Goal: Download file/media

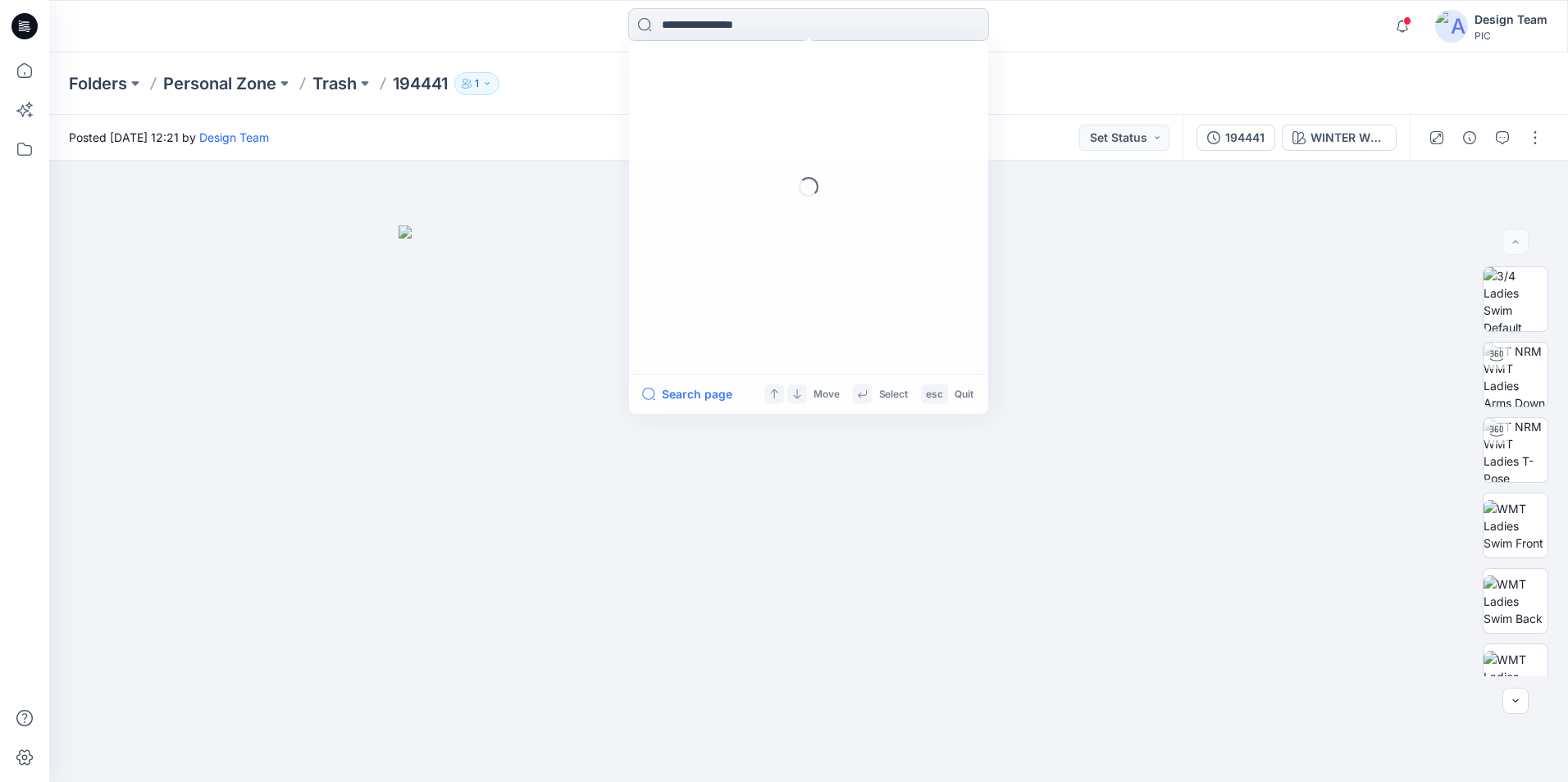
click at [747, 29] on input at bounding box center [808, 24] width 361 height 33
click at [24, 63] on icon at bounding box center [24, 70] width 36 height 36
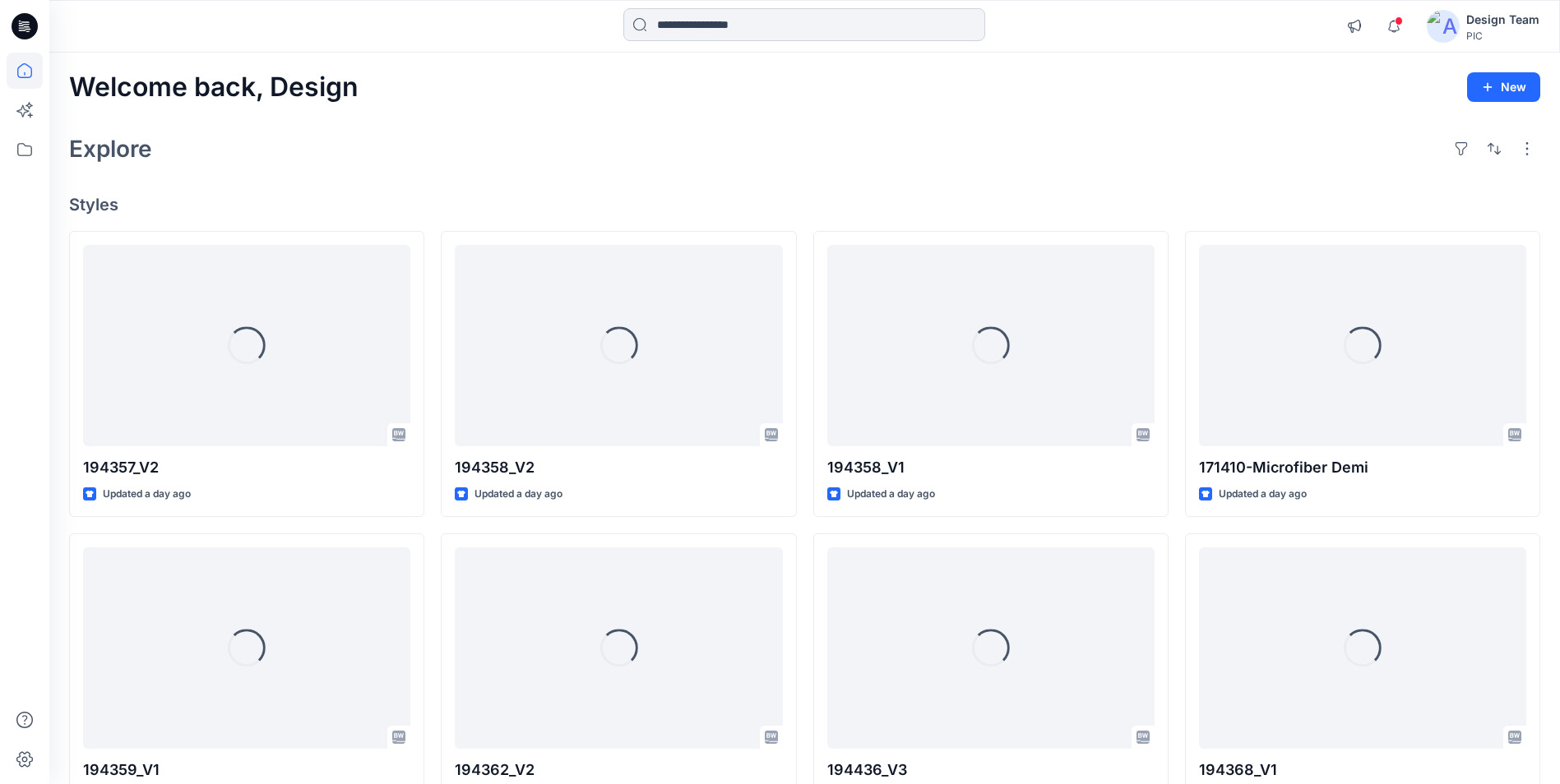
click at [751, 27] on input at bounding box center [804, 24] width 362 height 33
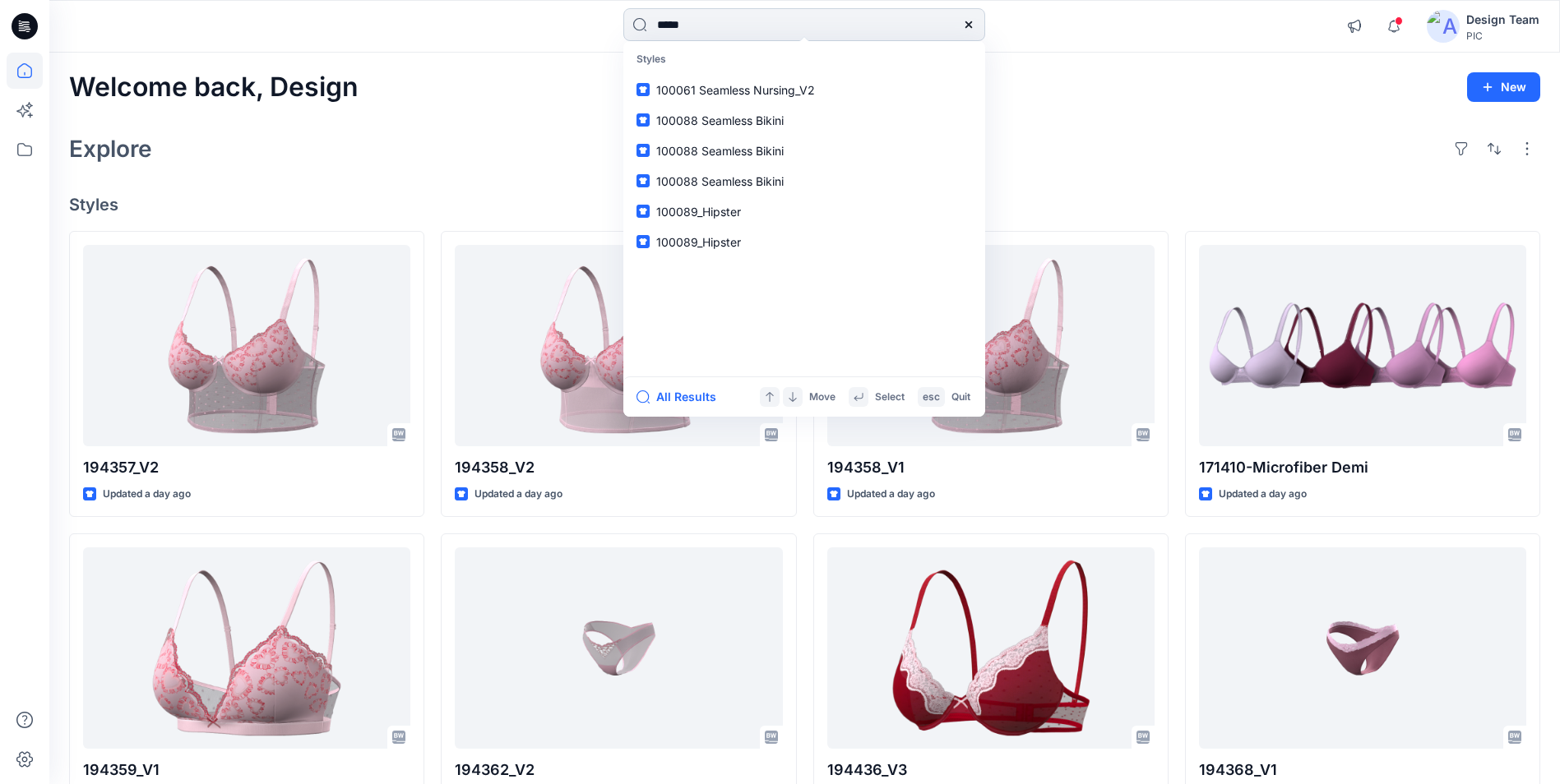
type input "******"
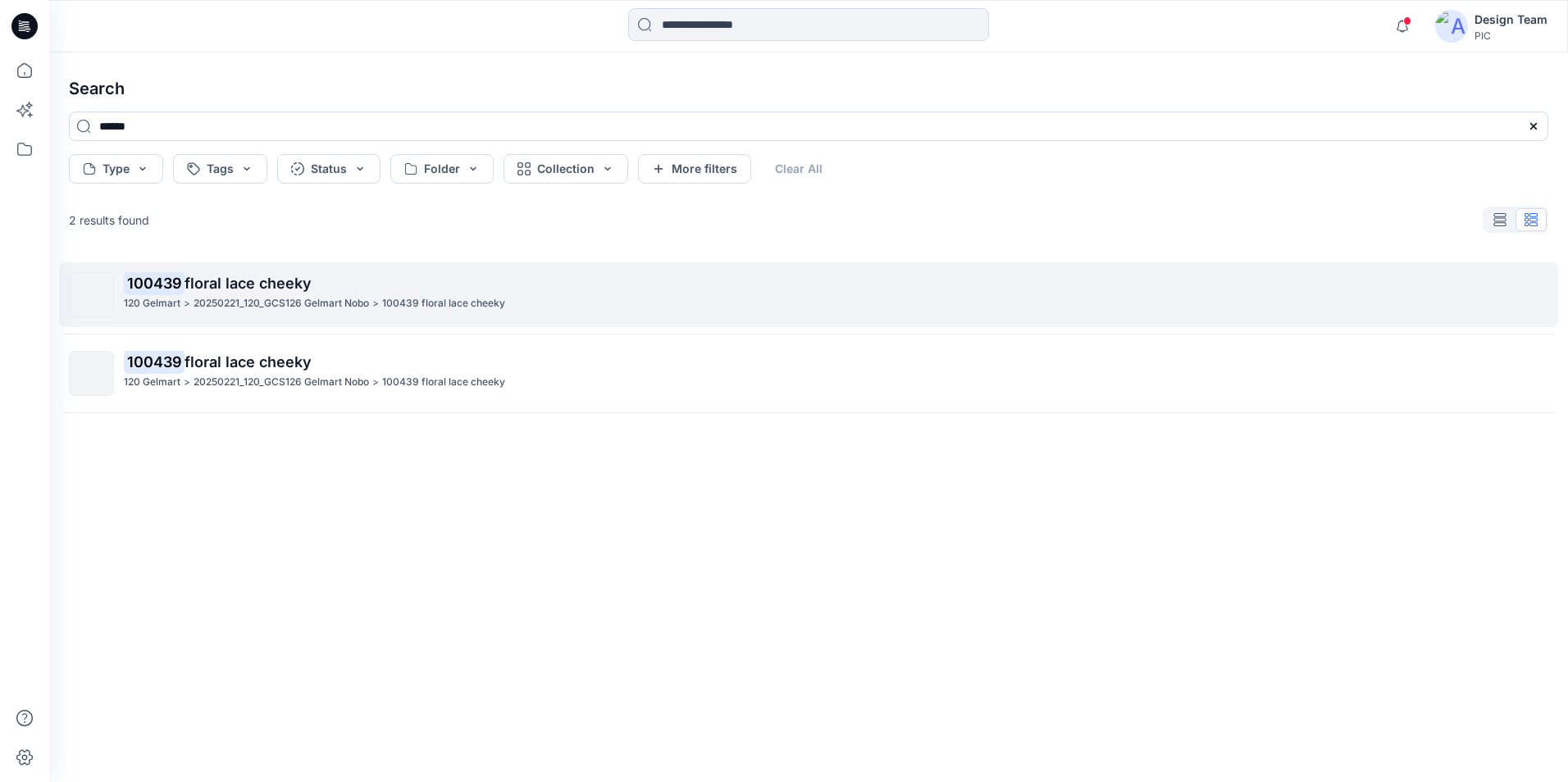
click at [263, 279] on span "floral lace cheeky" at bounding box center [249, 283] width 127 height 17
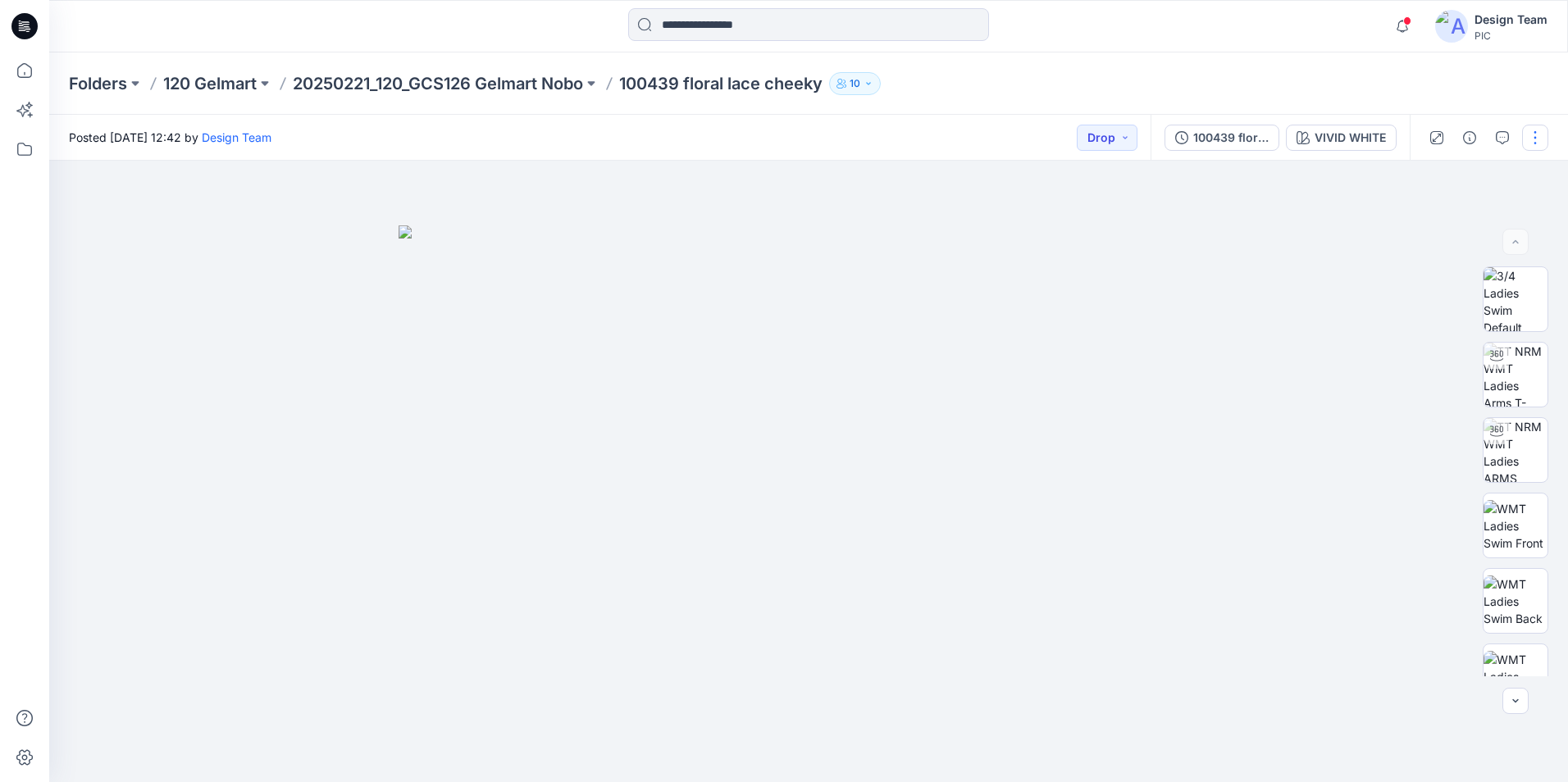
click at [1531, 133] on button "button" at bounding box center [1535, 138] width 26 height 26
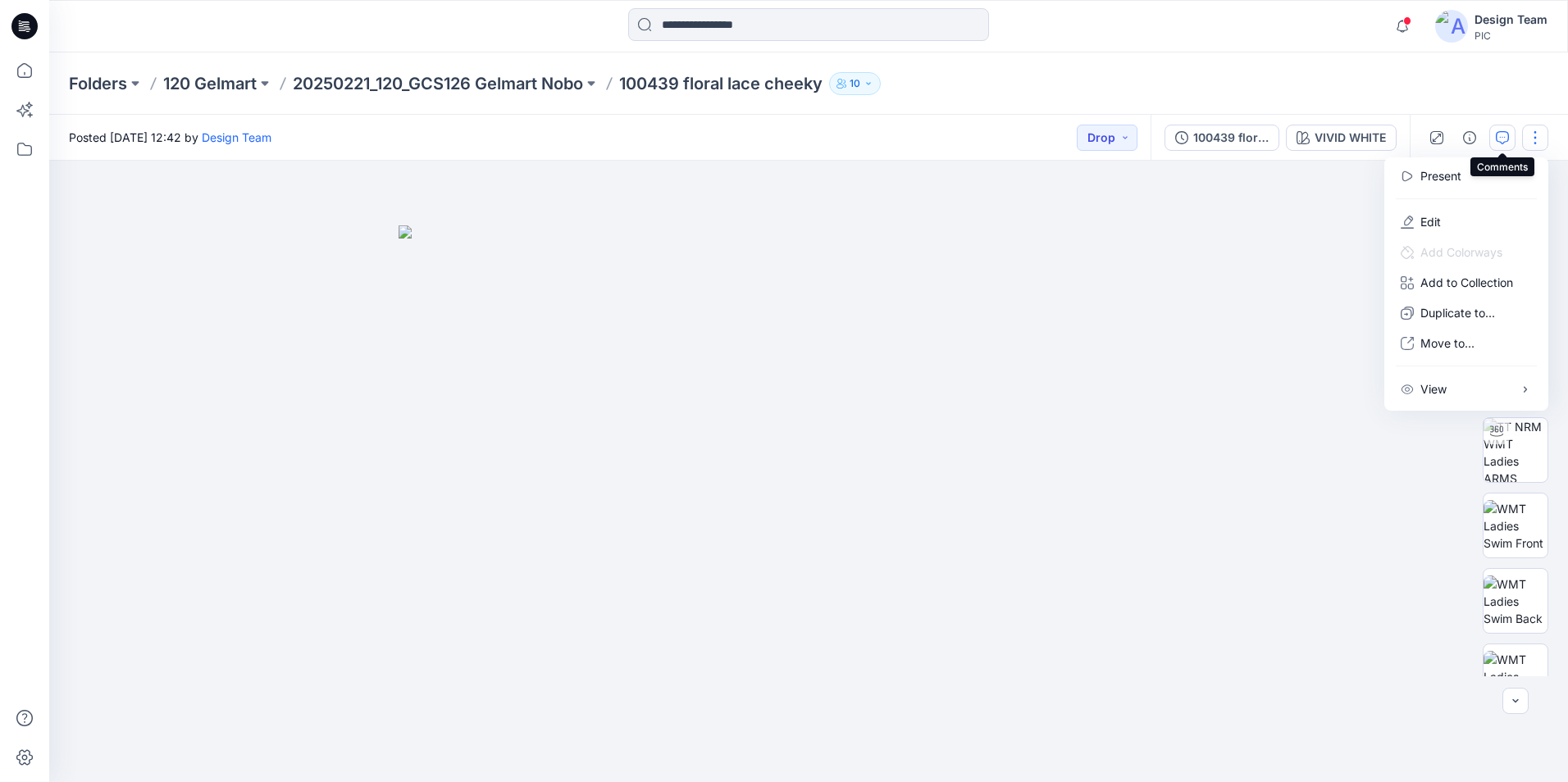
click at [1506, 127] on button "button" at bounding box center [1503, 138] width 26 height 26
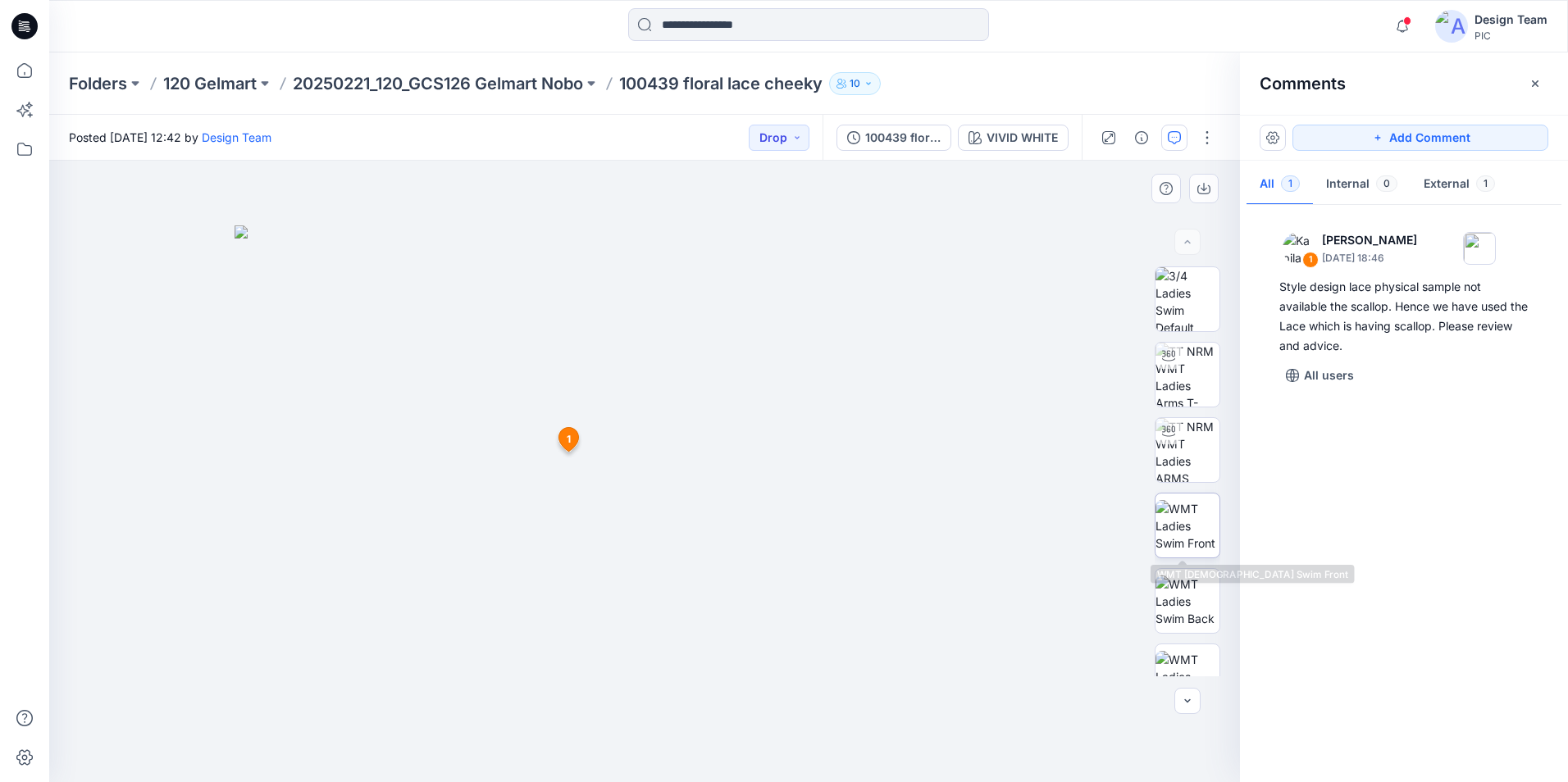
click at [1199, 528] on img at bounding box center [1187, 526] width 64 height 51
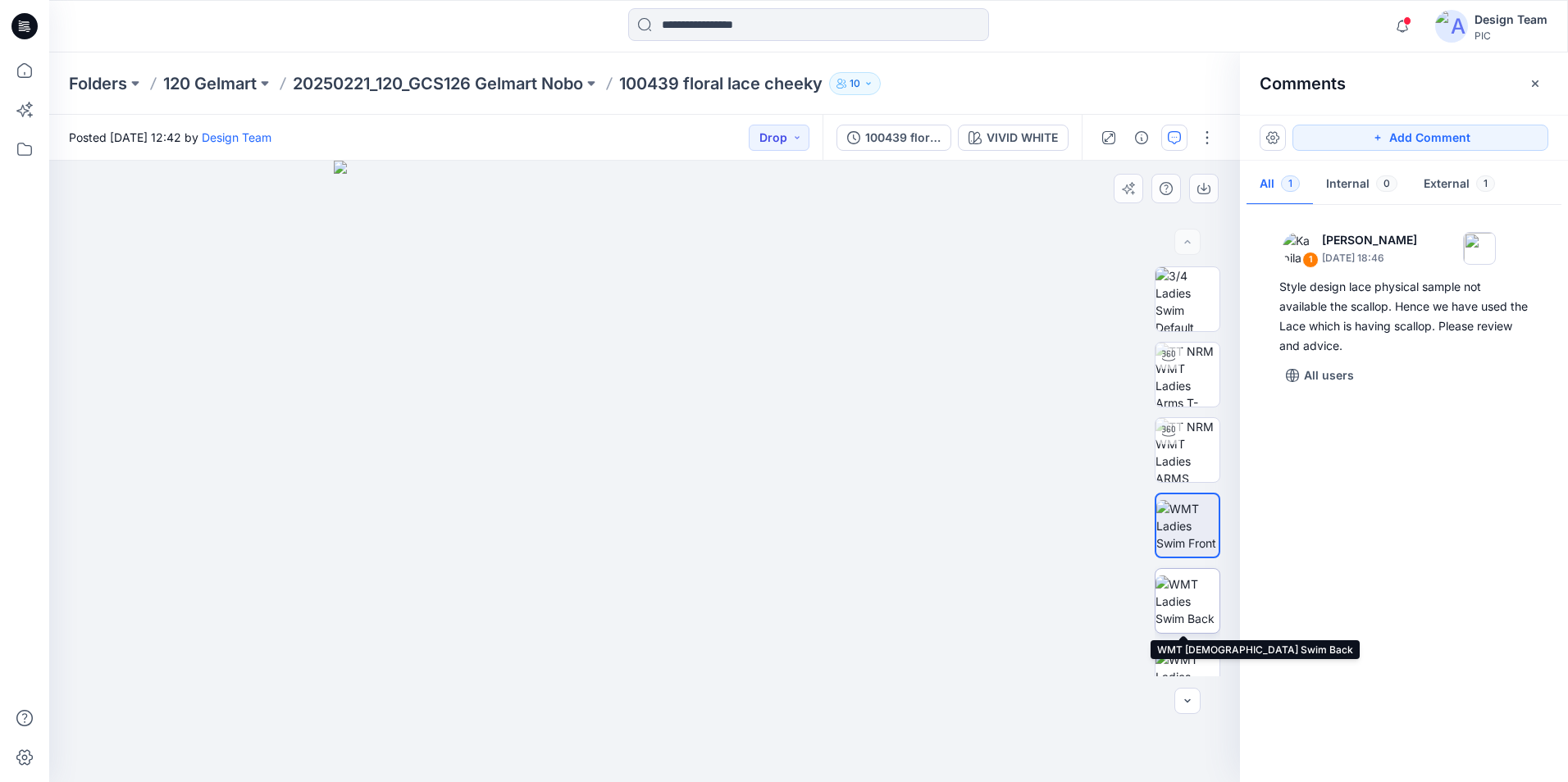
click at [1190, 598] on img at bounding box center [1187, 601] width 64 height 51
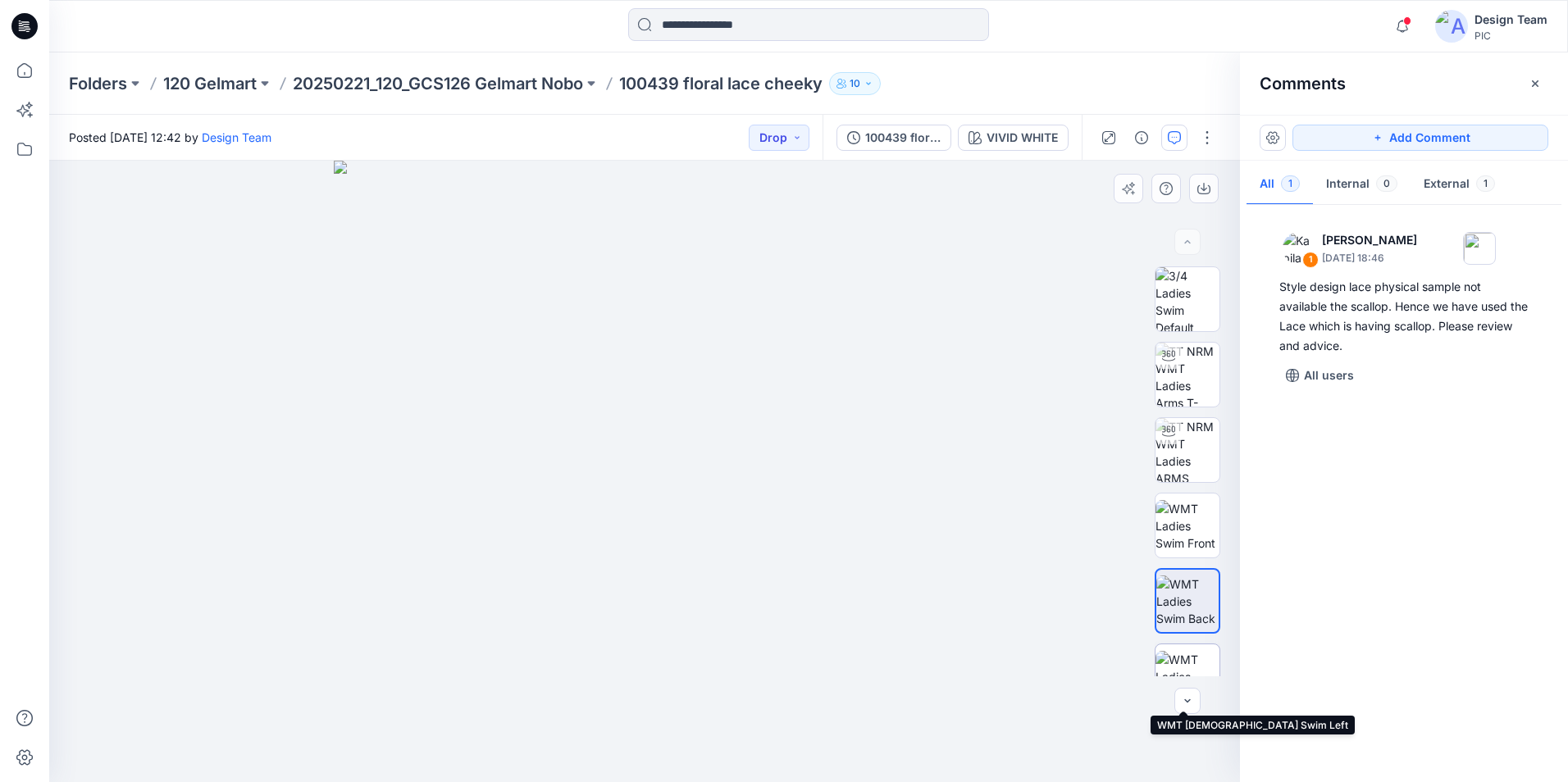
click at [1169, 664] on img at bounding box center [1187, 677] width 64 height 51
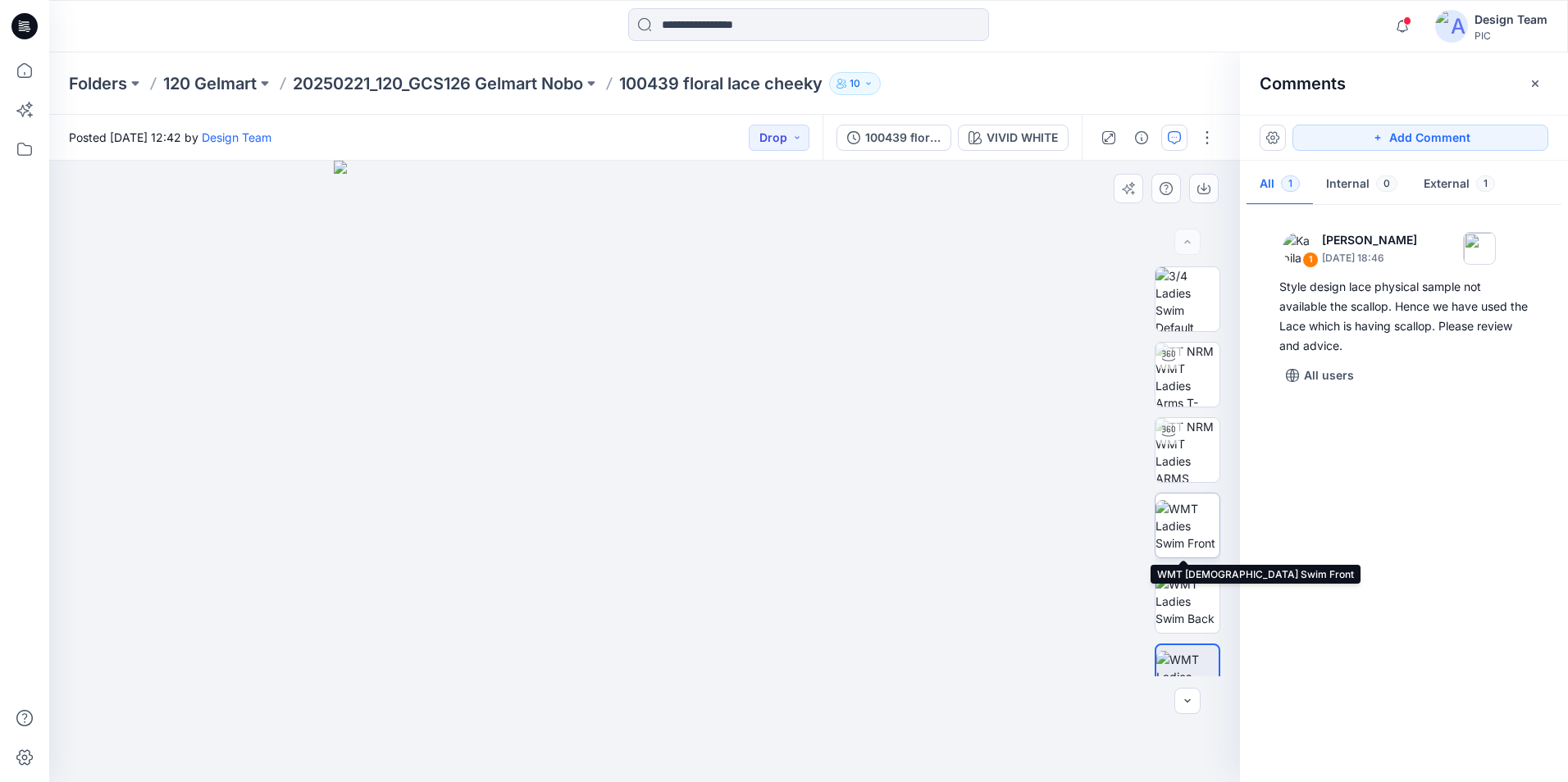
click at [1181, 500] on img at bounding box center [1187, 526] width 64 height 51
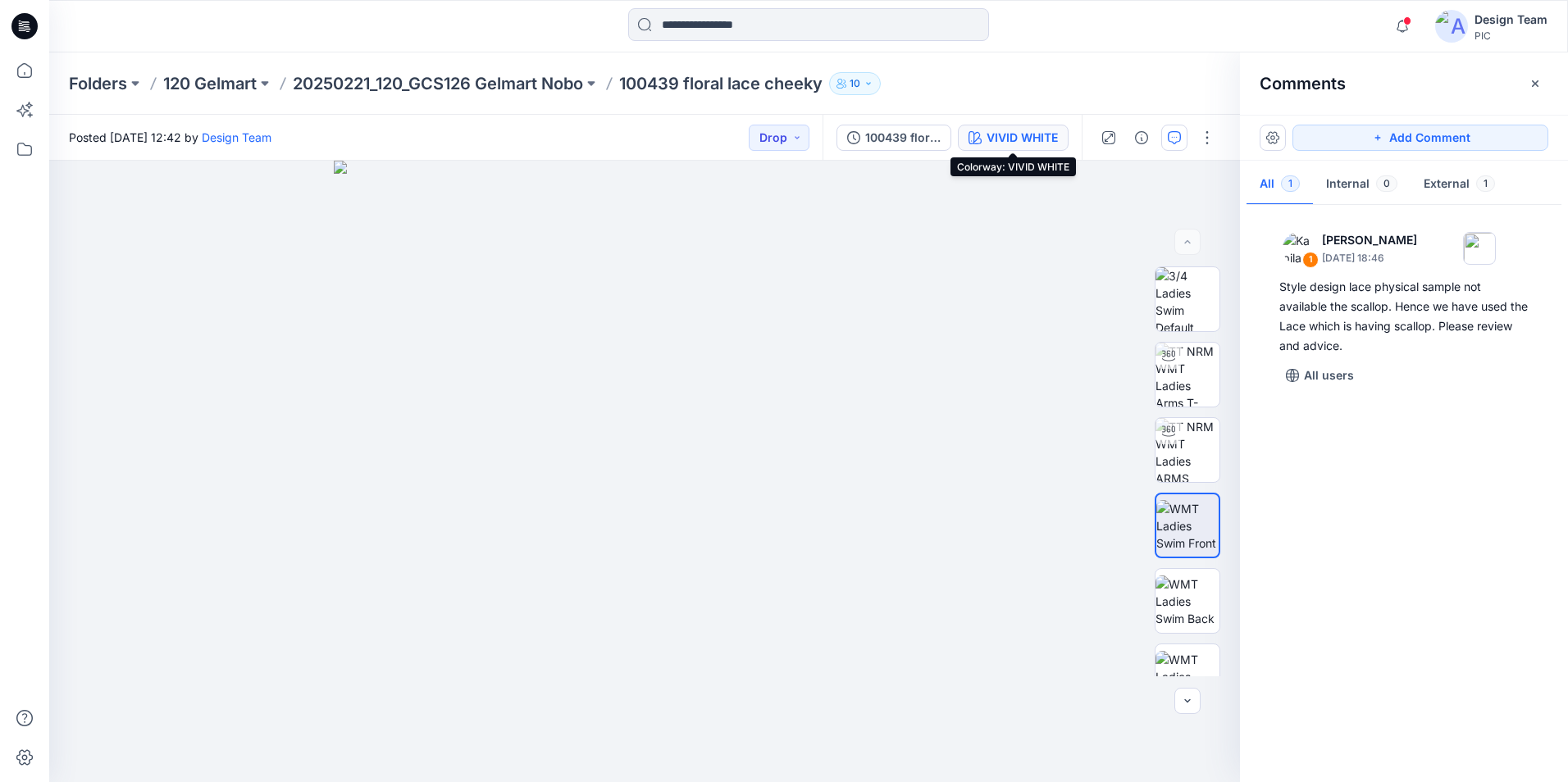
click at [1054, 146] on div "VIVID WHITE" at bounding box center [1022, 138] width 72 height 18
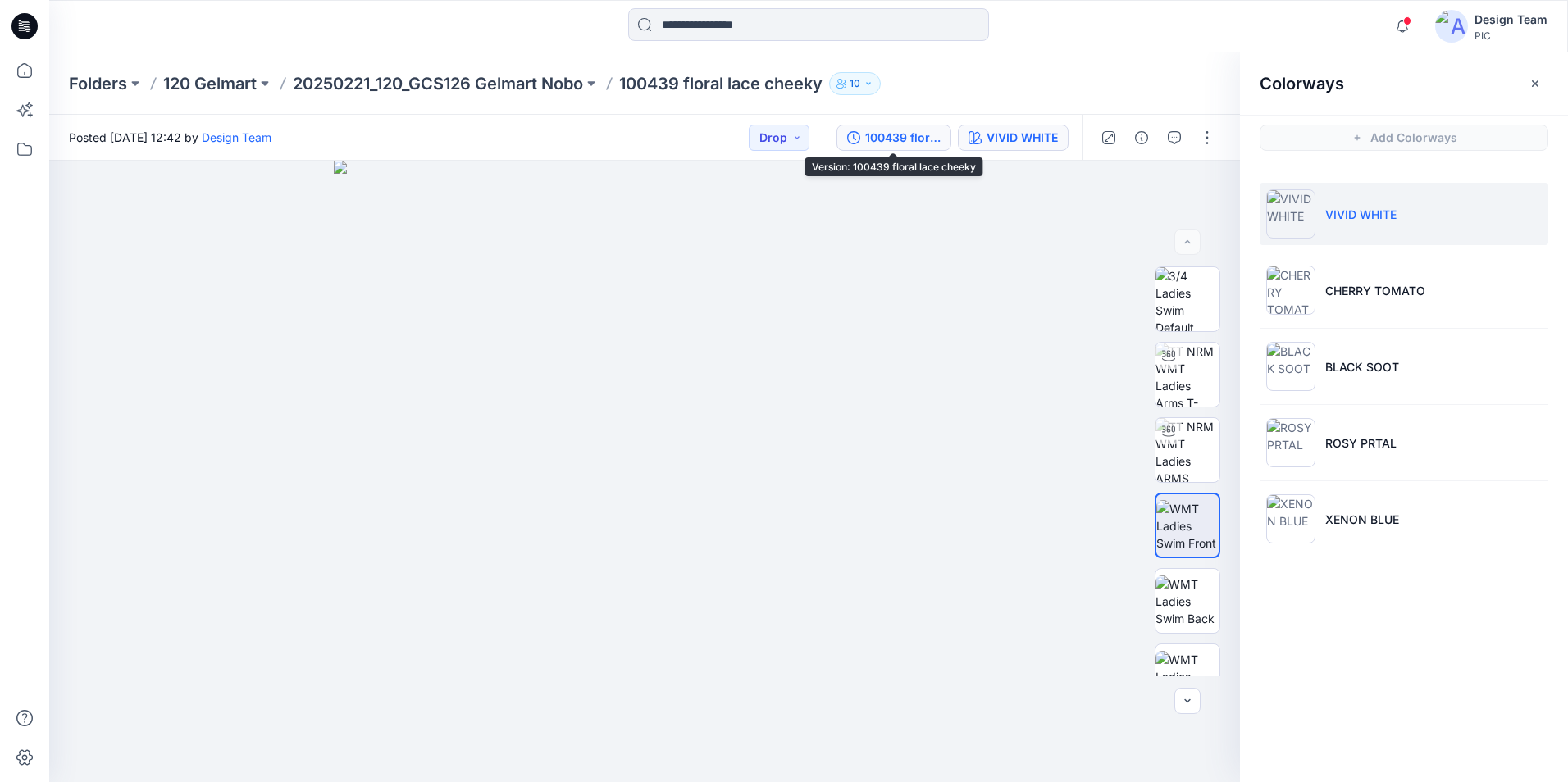
click at [890, 134] on div "100439 floral lace cheeky" at bounding box center [903, 138] width 76 height 18
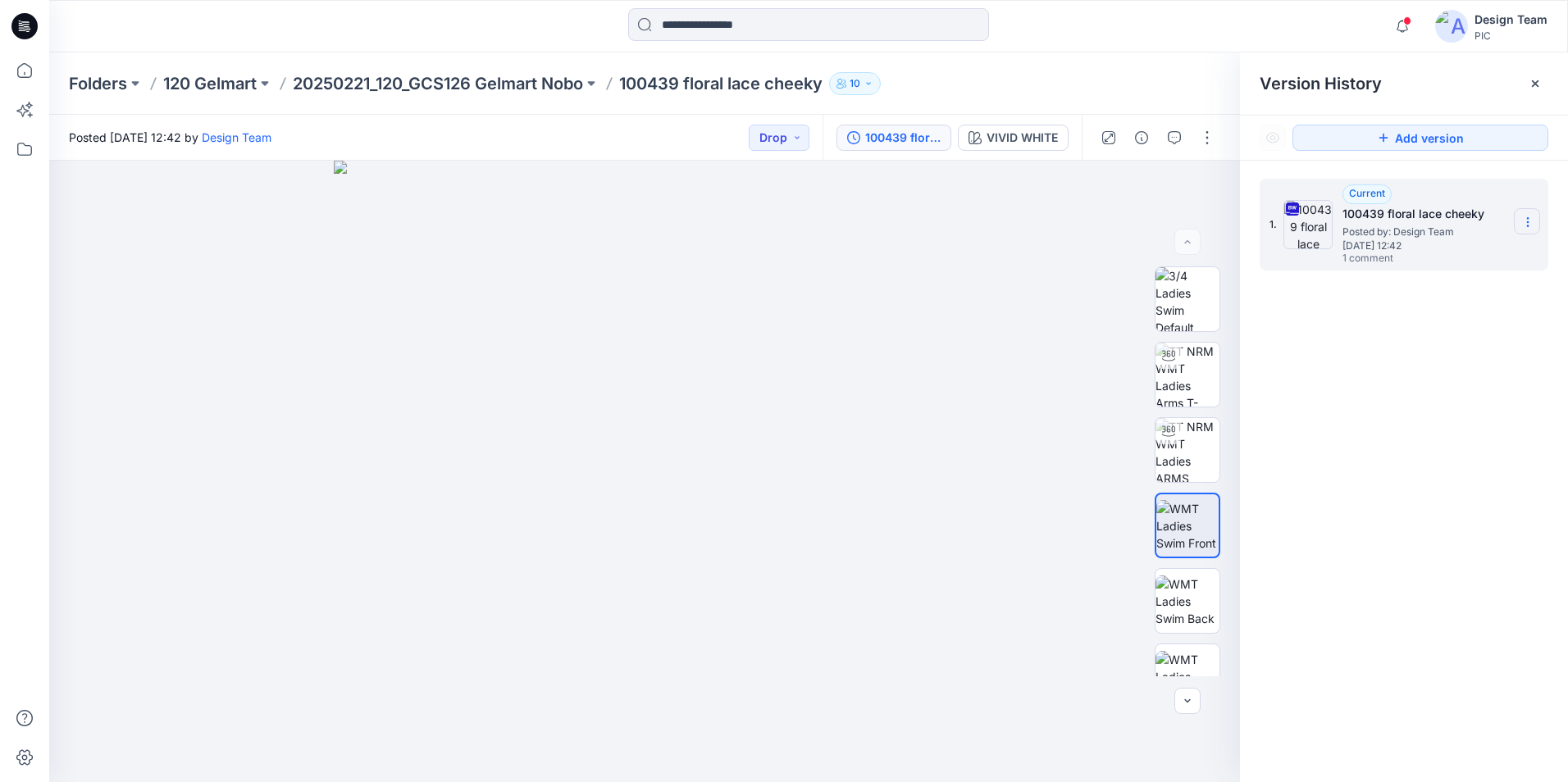
click at [1527, 223] on icon at bounding box center [1527, 222] width 1 height 1
click at [1431, 256] on span "Download Source BW File" at bounding box center [1445, 254] width 138 height 20
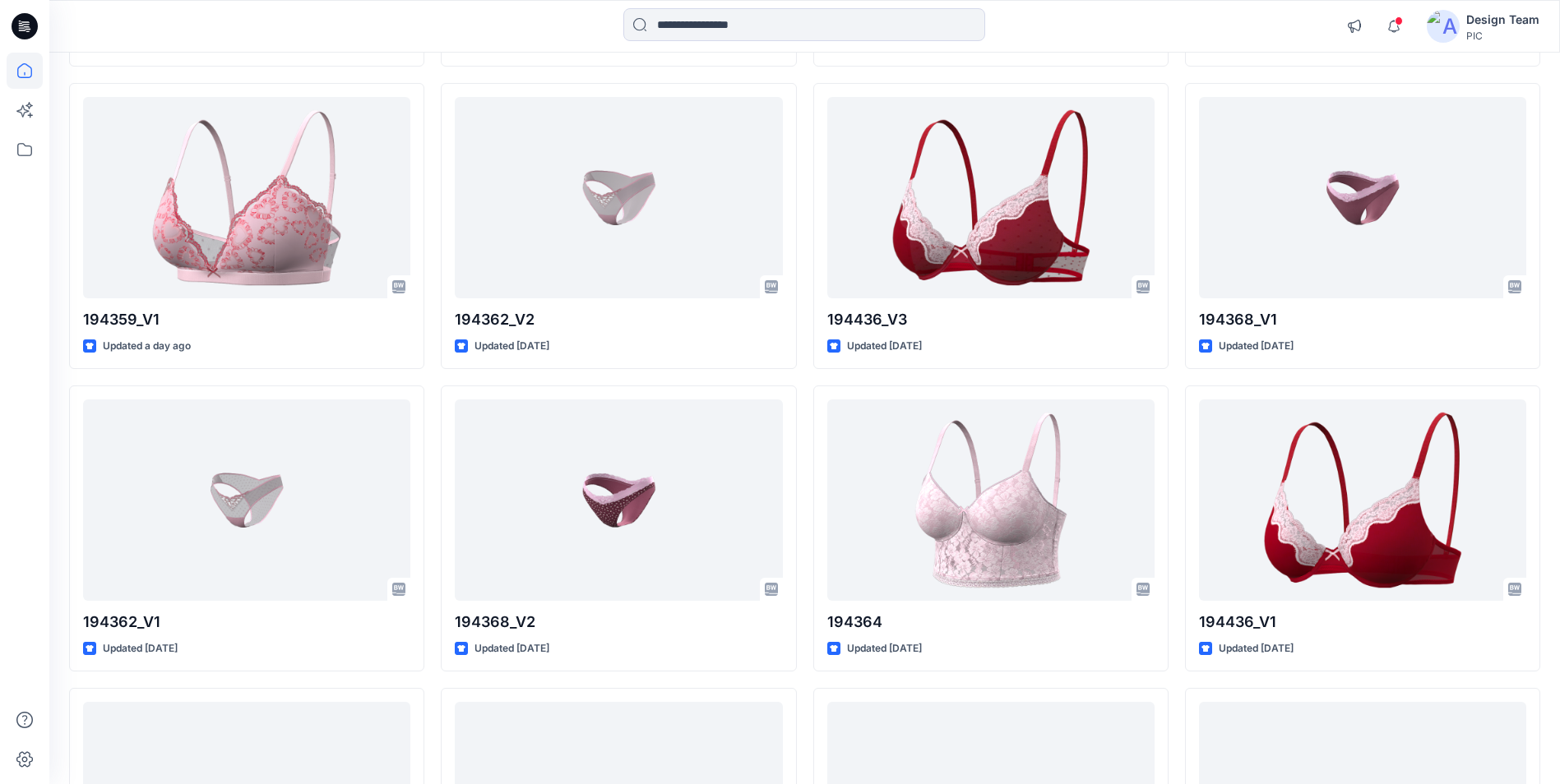
scroll to position [420, 0]
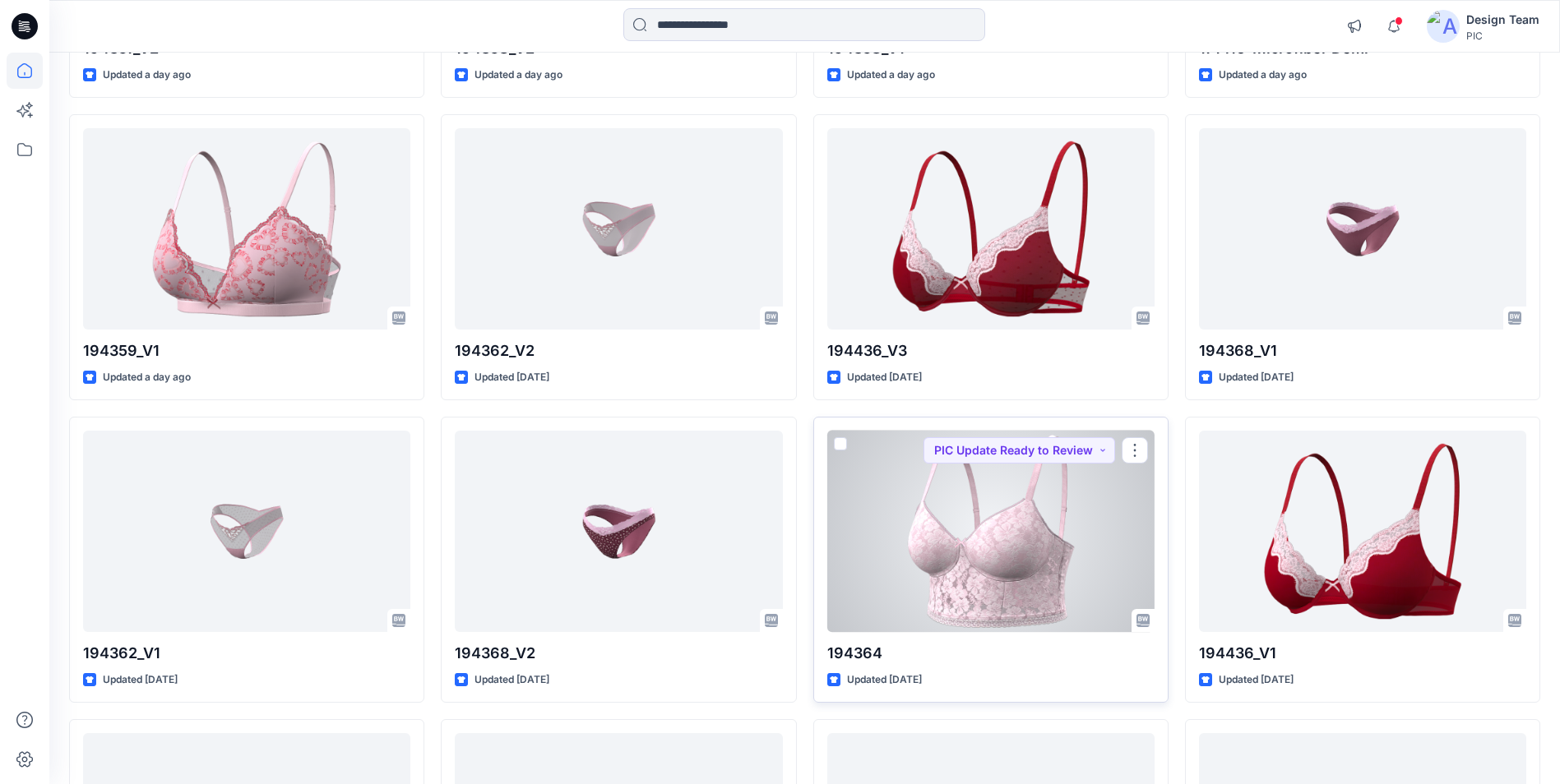
click at [1006, 595] on div at bounding box center [991, 531] width 327 height 201
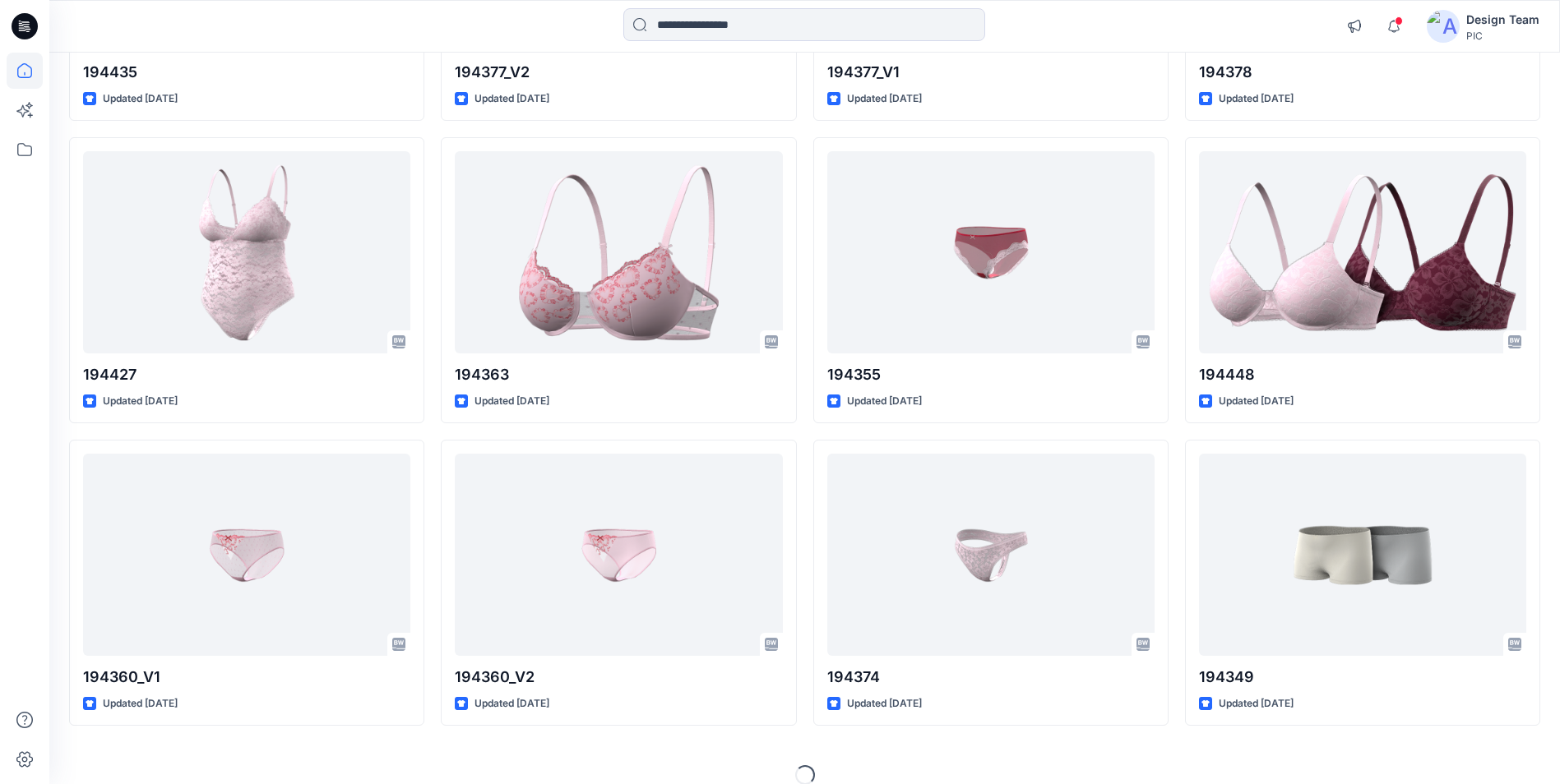
scroll to position [2227, 0]
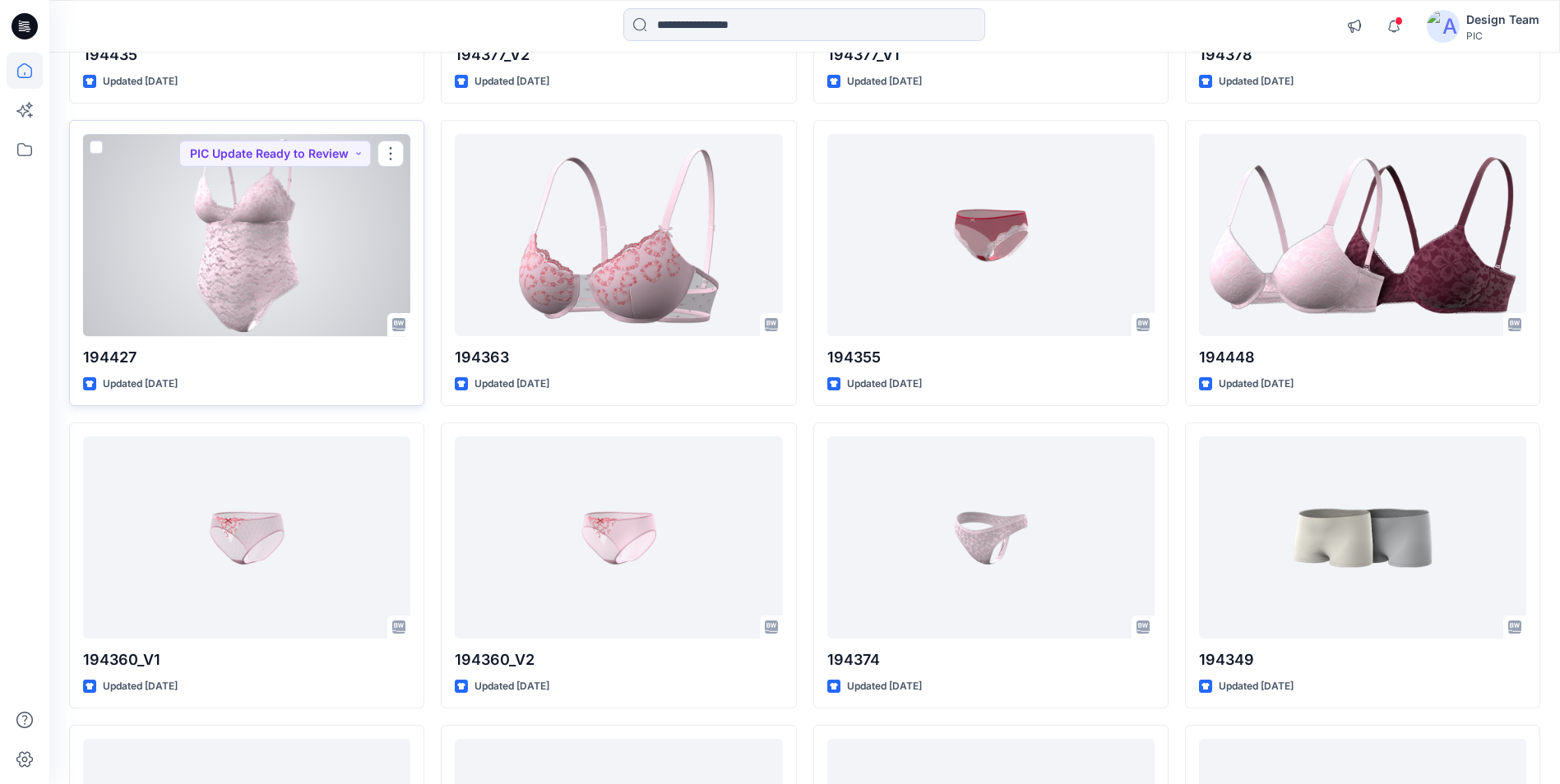
click at [244, 276] on div at bounding box center [247, 234] width 327 height 201
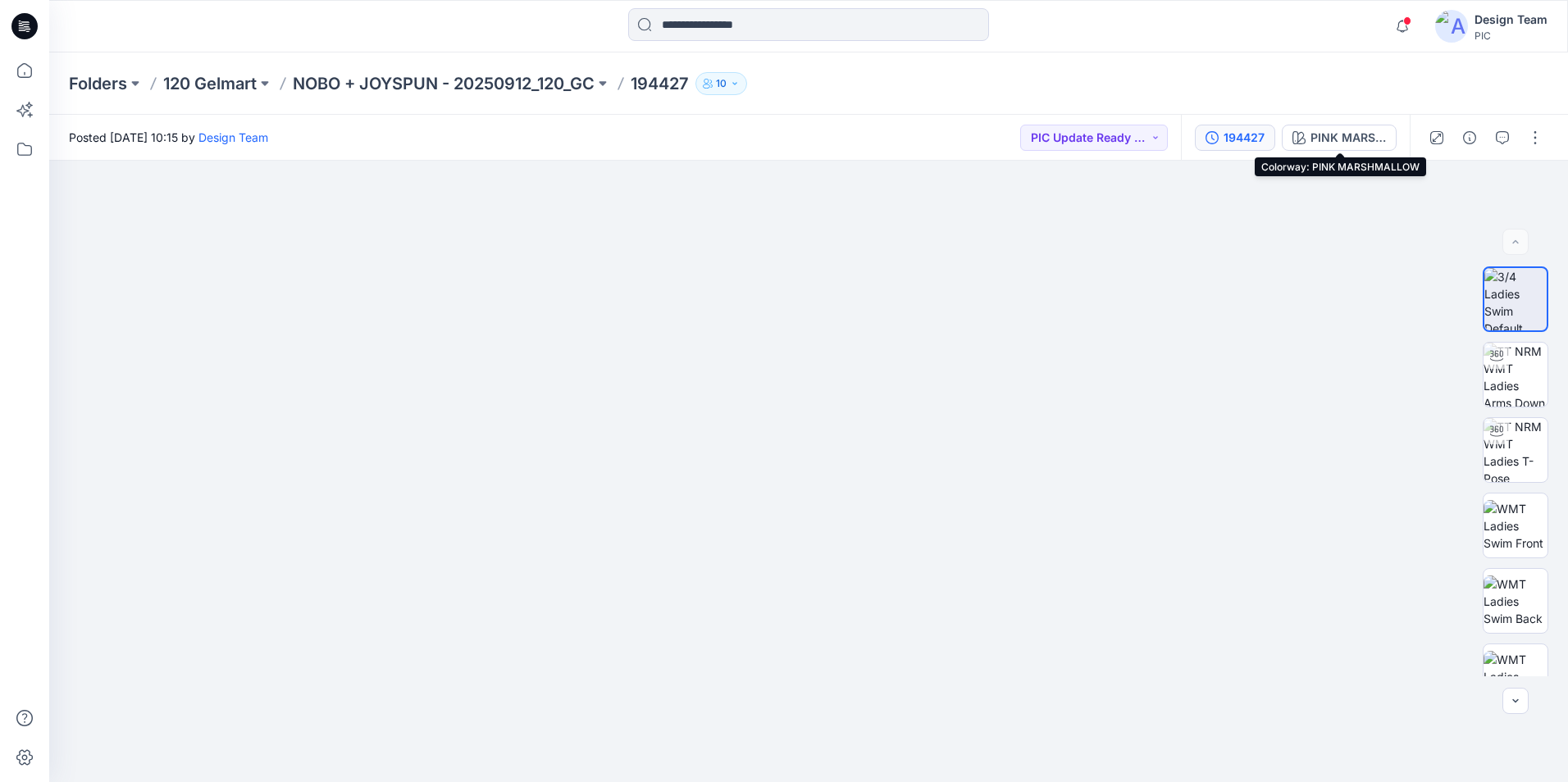
click at [1241, 133] on div "194427" at bounding box center [1244, 138] width 41 height 18
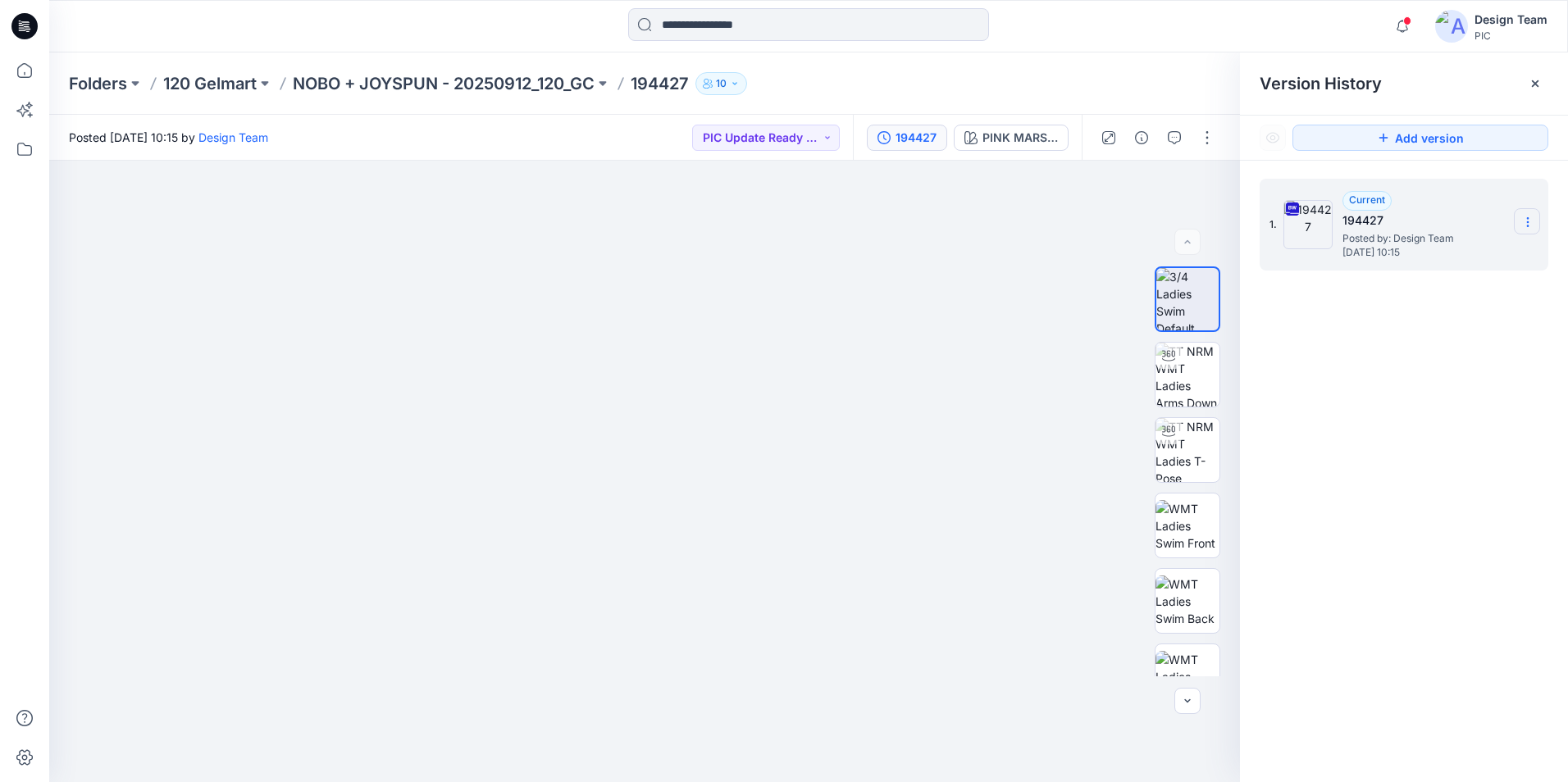
click at [1528, 223] on icon at bounding box center [1527, 222] width 1 height 1
click at [1435, 244] on span "Download Source BW File" at bounding box center [1445, 254] width 138 height 20
click at [1537, 221] on section at bounding box center [1527, 221] width 26 height 26
click at [1456, 252] on span "Download Source BW File" at bounding box center [1445, 254] width 138 height 20
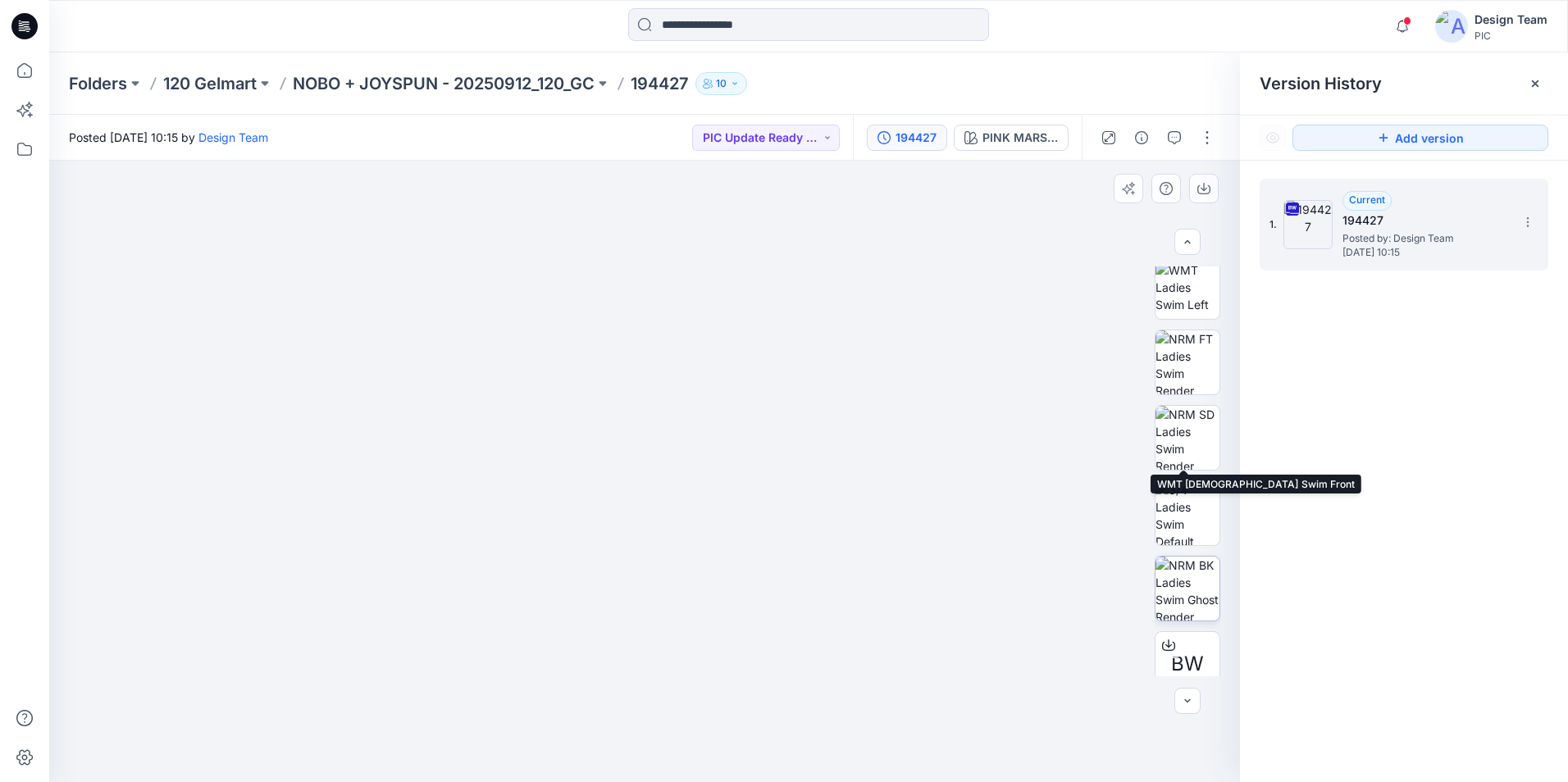
scroll to position [410, 0]
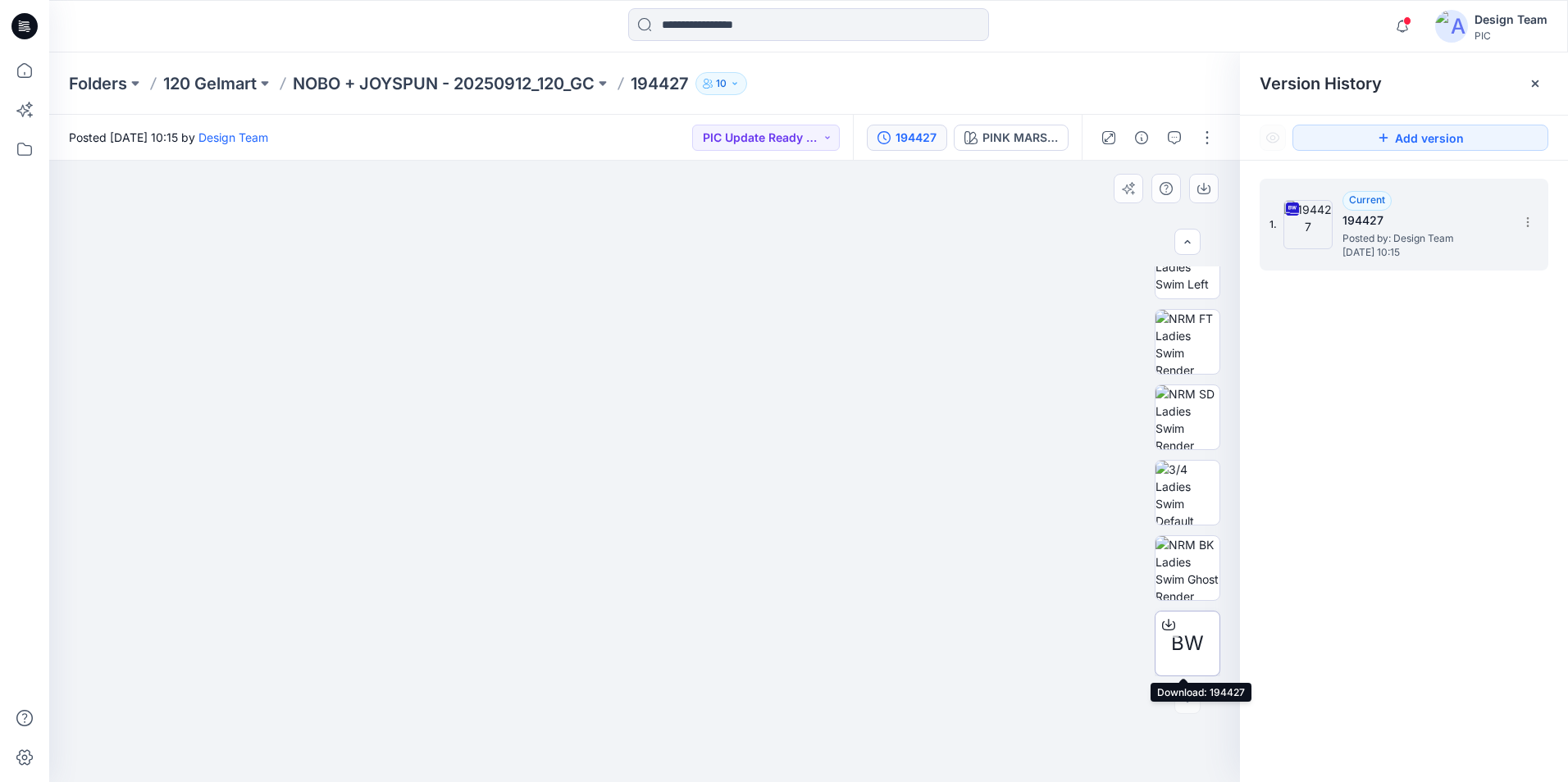
click at [1183, 647] on span "BW" at bounding box center [1188, 643] width 33 height 30
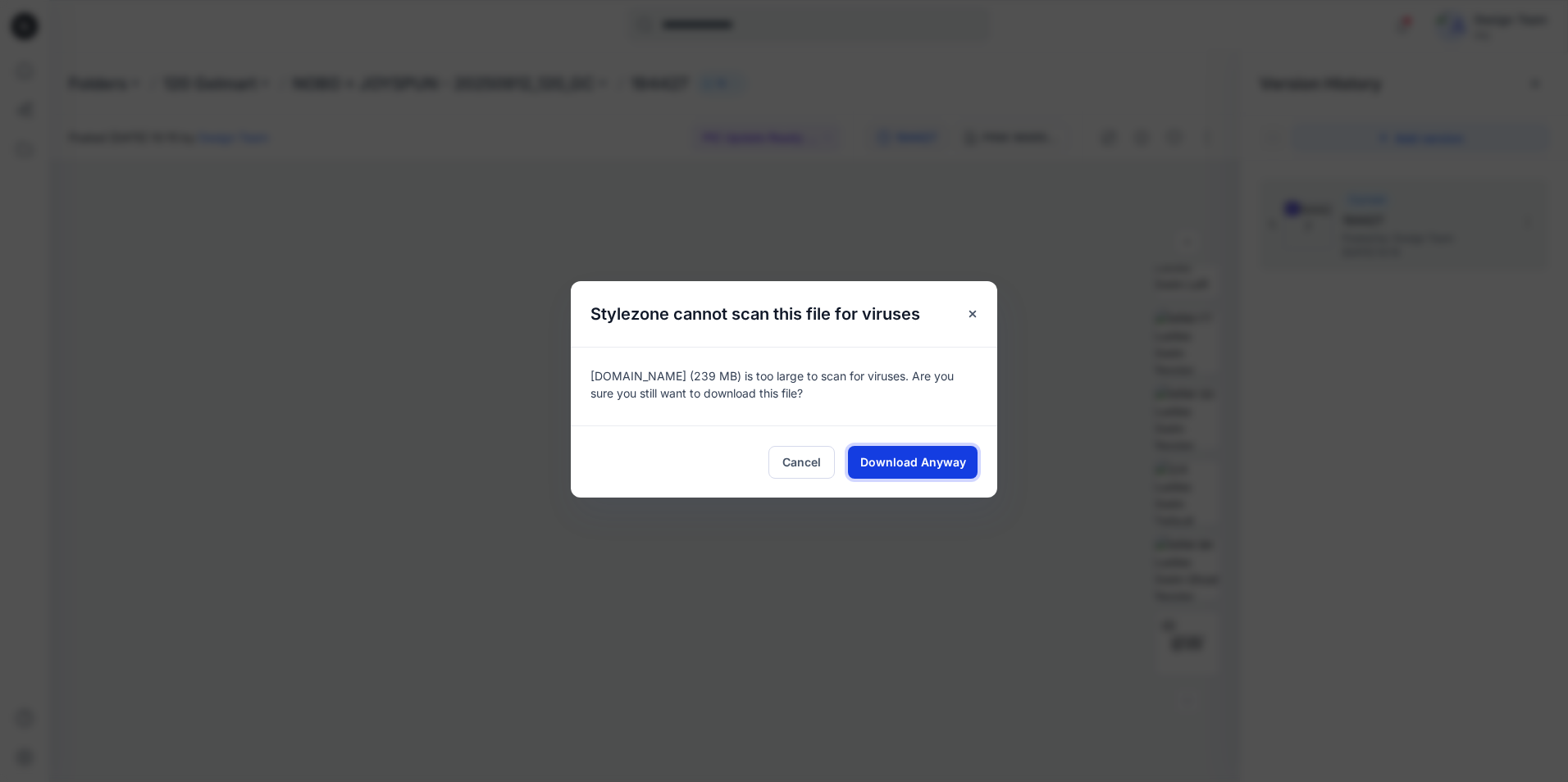
click at [919, 464] on span "Download Anyway" at bounding box center [912, 462] width 106 height 17
